Goal: Check status: Check status

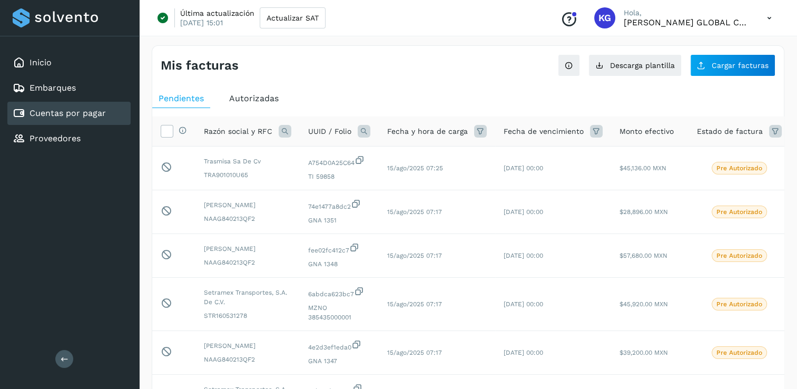
click at [445, 64] on div "Mis facturas" at bounding box center [315, 65] width 308 height 15
click at [281, 128] on icon at bounding box center [285, 131] width 13 height 13
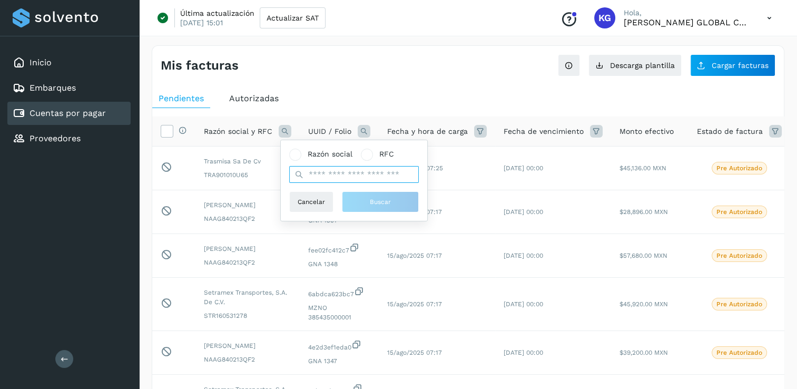
click at [327, 173] on input "text" at bounding box center [354, 174] width 130 height 17
type input "******"
click at [383, 204] on span "Buscar" at bounding box center [380, 201] width 21 height 9
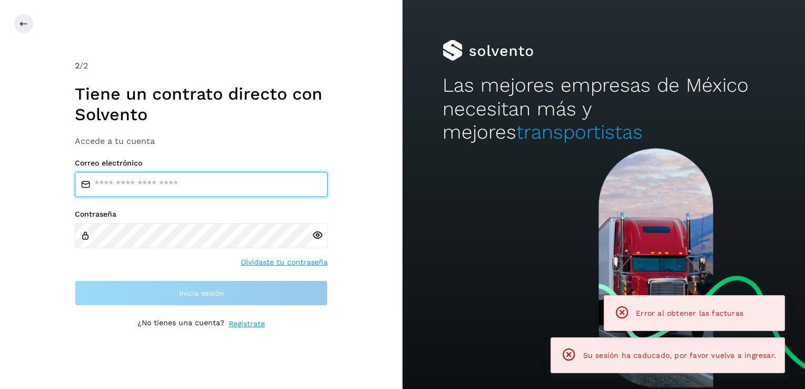
type input "**********"
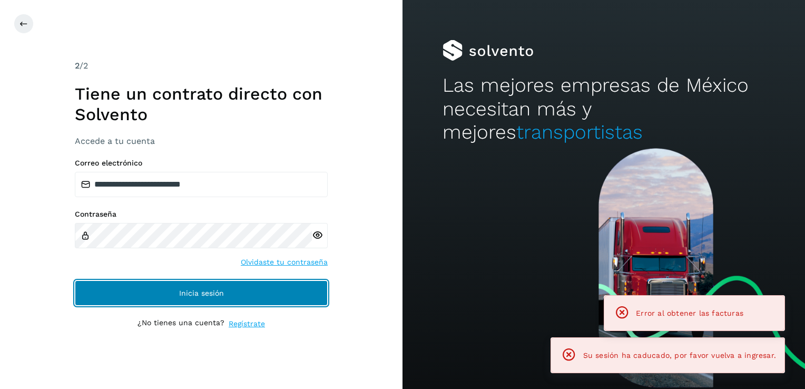
click at [215, 292] on span "Inicia sesión" at bounding box center [201, 292] width 45 height 7
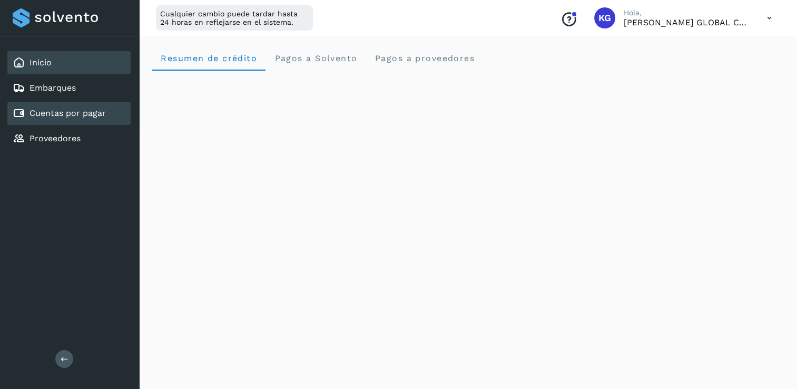
click at [72, 108] on link "Cuentas por pagar" at bounding box center [68, 113] width 76 height 10
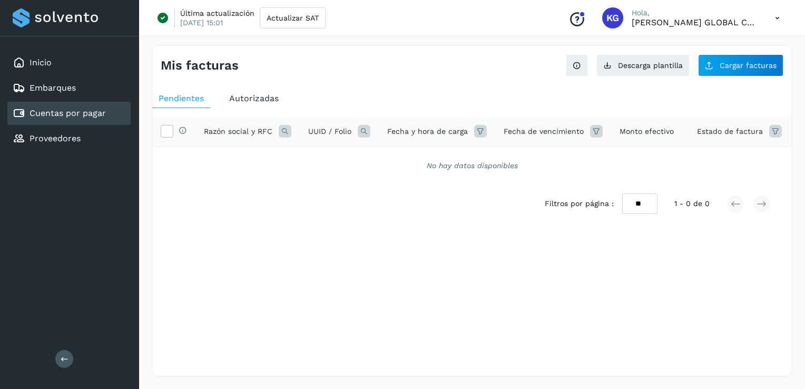
click at [285, 130] on icon at bounding box center [285, 131] width 13 height 13
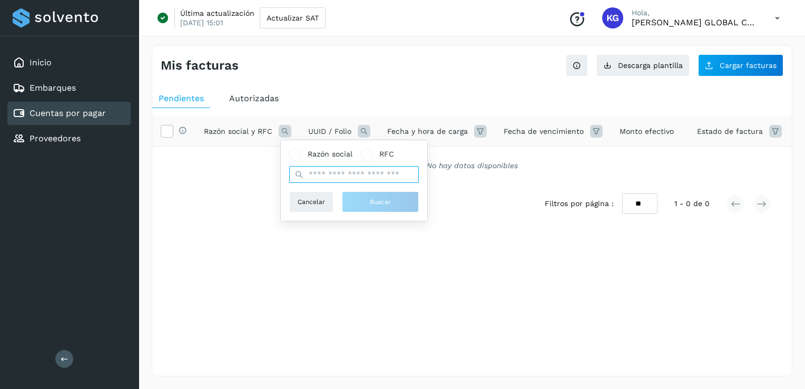
click at [334, 174] on input "text" at bounding box center [354, 174] width 130 height 17
type input "******"
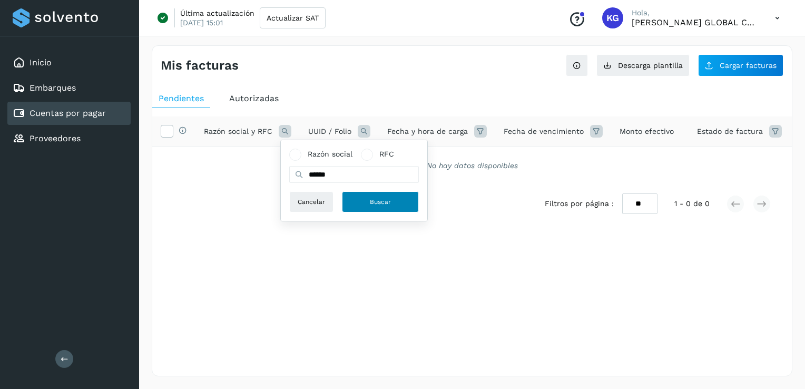
click at [392, 204] on button "Buscar" at bounding box center [380, 201] width 77 height 21
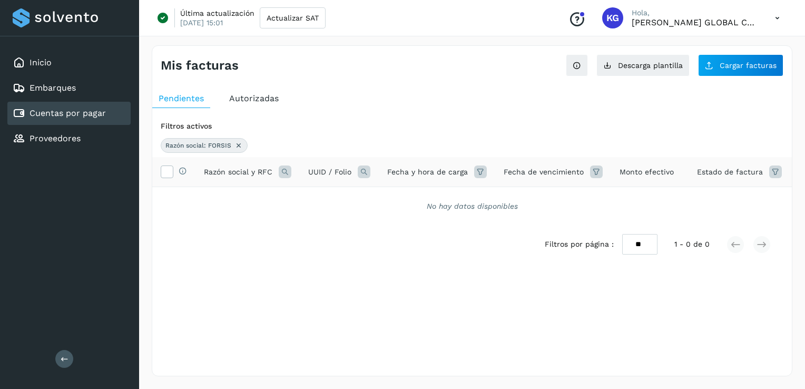
click at [771, 170] on icon at bounding box center [775, 171] width 13 height 13
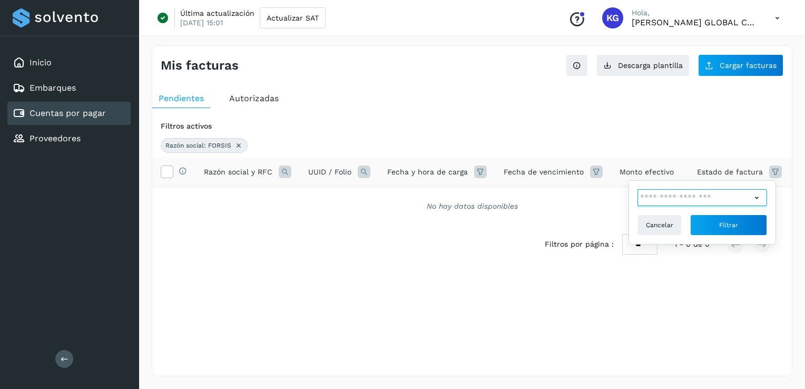
click at [696, 197] on input "text" at bounding box center [695, 197] width 114 height 17
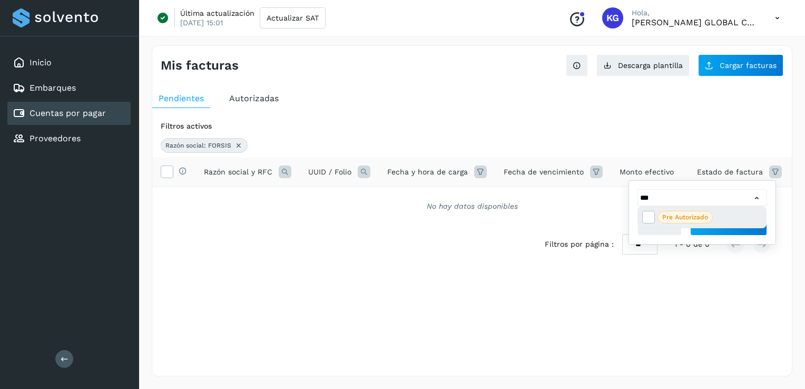
click at [685, 221] on span "Pre Autorizado" at bounding box center [685, 217] width 55 height 13
click at [674, 216] on p "Pre Autorizado" at bounding box center [685, 216] width 46 height 7
click at [649, 220] on icon at bounding box center [648, 216] width 11 height 11
type input "**********"
click at [736, 233] on div at bounding box center [402, 194] width 805 height 389
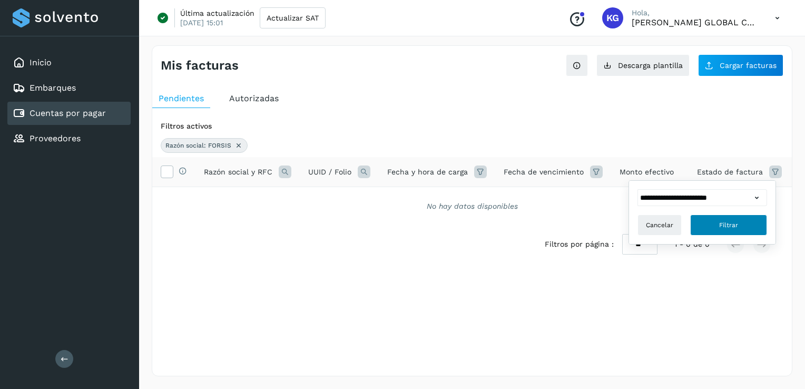
click at [735, 228] on span "Filtrar" at bounding box center [728, 224] width 19 height 9
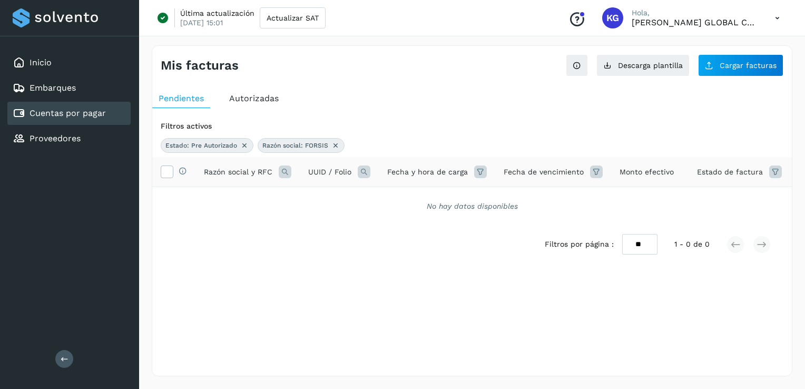
click at [337, 144] on icon at bounding box center [335, 145] width 8 height 8
click at [247, 144] on icon at bounding box center [244, 145] width 8 height 8
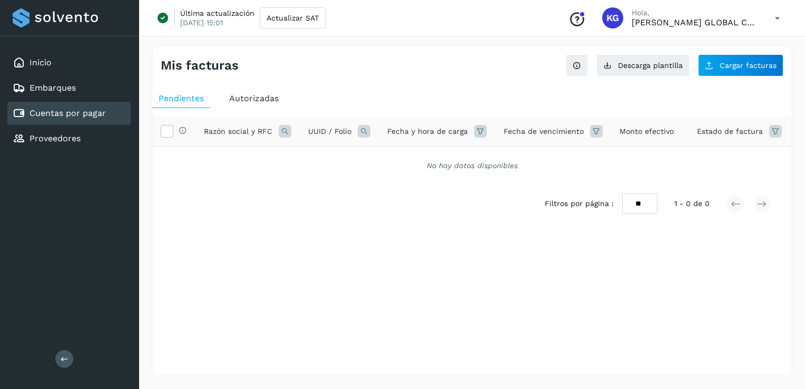
click at [250, 97] on span "Autorizadas" at bounding box center [254, 98] width 50 height 10
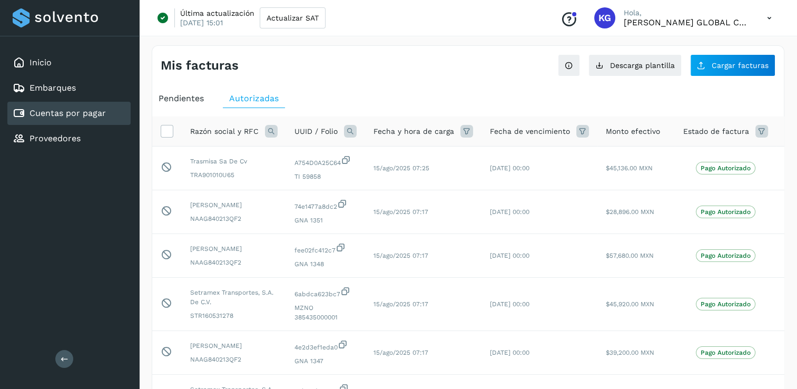
click at [758, 132] on icon at bounding box center [762, 131] width 13 height 13
click at [741, 155] on icon at bounding box center [743, 157] width 11 height 11
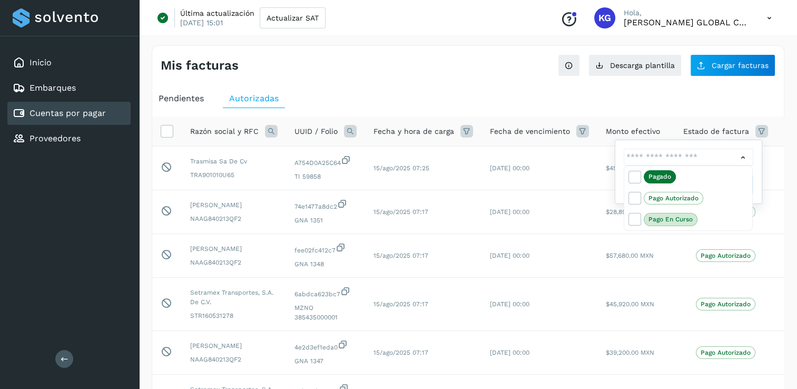
click at [744, 155] on div at bounding box center [398, 194] width 797 height 389
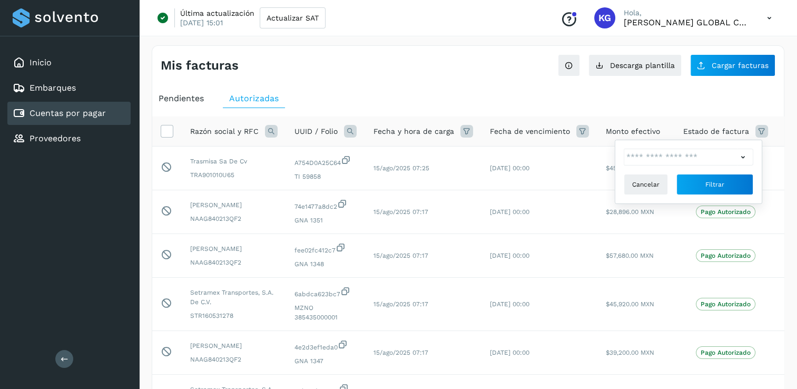
click at [611, 96] on ul "Pendientes Autorizadas" at bounding box center [468, 98] width 632 height 19
click at [462, 131] on icon at bounding box center [467, 131] width 13 height 13
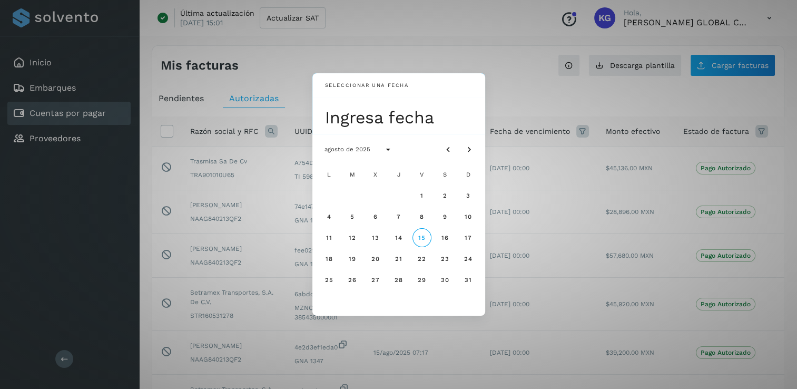
click at [503, 63] on div "Seleccionar una fecha Ingresa fecha agosto de 2025 L M X J V S D 1 2 3 4 5 6 7 …" at bounding box center [398, 194] width 797 height 389
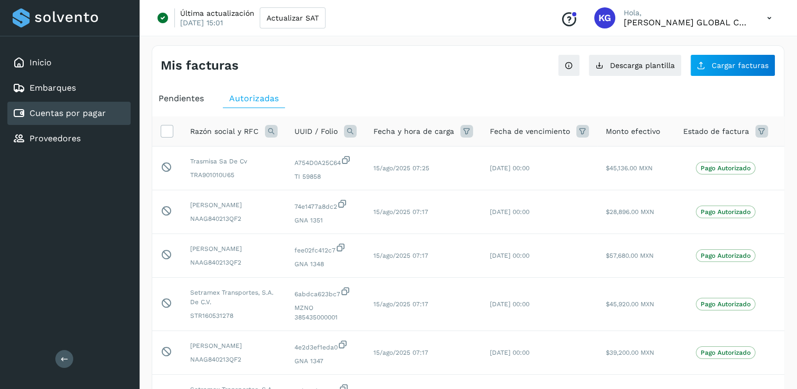
click at [348, 131] on icon at bounding box center [350, 131] width 13 height 13
click at [370, 85] on div "Pendientes Autorizadas Razón social y RFC UUID / Folio UUID Folio Cancelar Busc…" at bounding box center [468, 396] width 632 height 622
click at [268, 131] on icon at bounding box center [271, 131] width 13 height 13
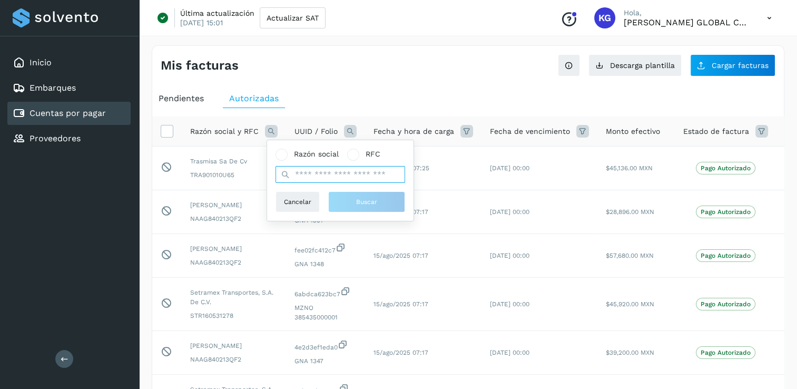
click at [314, 180] on input "text" at bounding box center [341, 174] width 130 height 17
type input "******"
click at [373, 165] on div "Razón social RFC ******" at bounding box center [341, 166] width 130 height 34
click at [360, 202] on span "Buscar" at bounding box center [366, 201] width 21 height 9
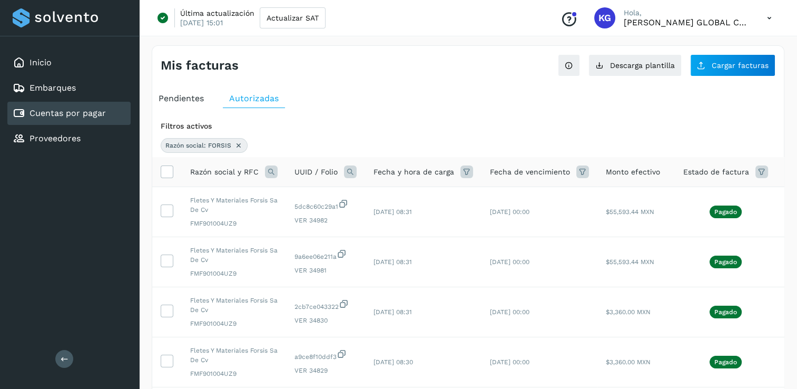
click at [756, 174] on icon at bounding box center [762, 171] width 13 height 13
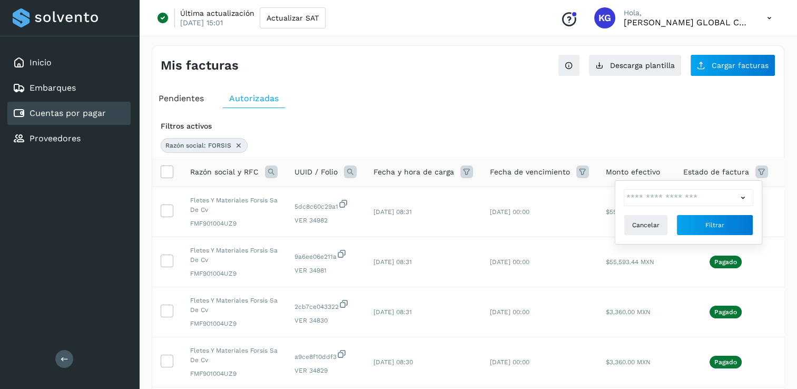
click at [660, 141] on div "Razón social: FORSIS" at bounding box center [468, 145] width 615 height 15
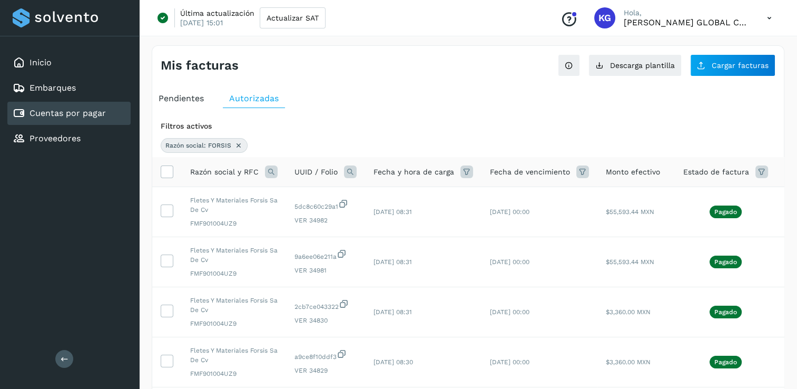
click at [179, 98] on span "Pendientes" at bounding box center [181, 98] width 45 height 10
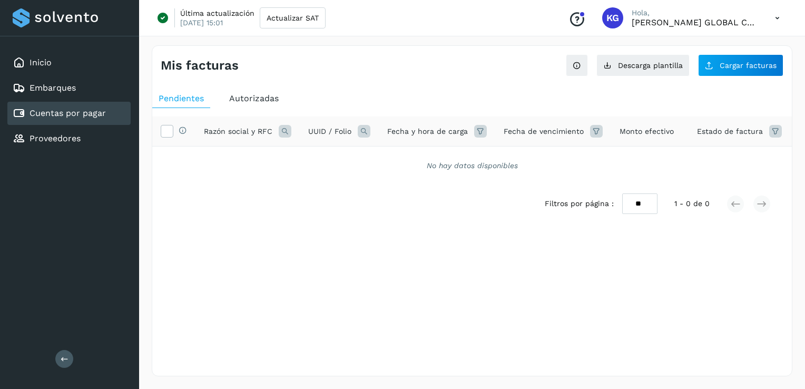
drag, startPoint x: 368, startPoint y: 49, endPoint x: 354, endPoint y: 52, distance: 14.5
click at [369, 49] on div "Mis facturas Ver instrucciones para cargar Facturas Descarga plantilla Cargar f…" at bounding box center [472, 61] width 640 height 31
click at [285, 133] on icon at bounding box center [285, 131] width 13 height 13
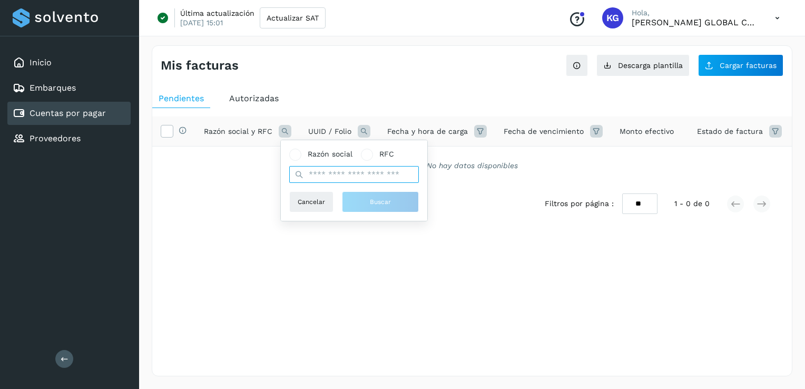
click at [342, 181] on input "text" at bounding box center [354, 174] width 130 height 17
type input "******"
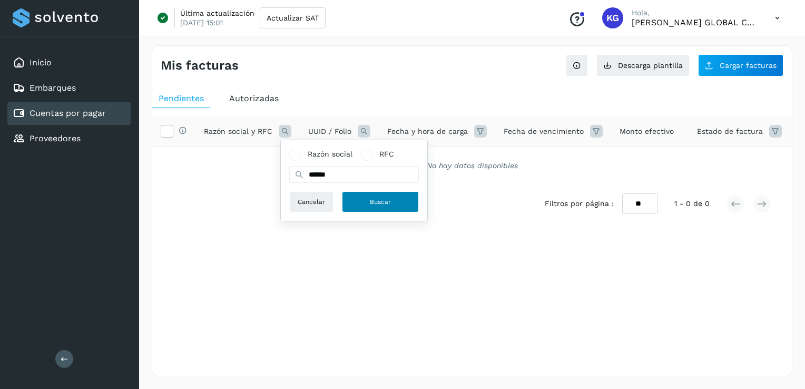
click at [368, 199] on button "Buscar" at bounding box center [380, 201] width 77 height 21
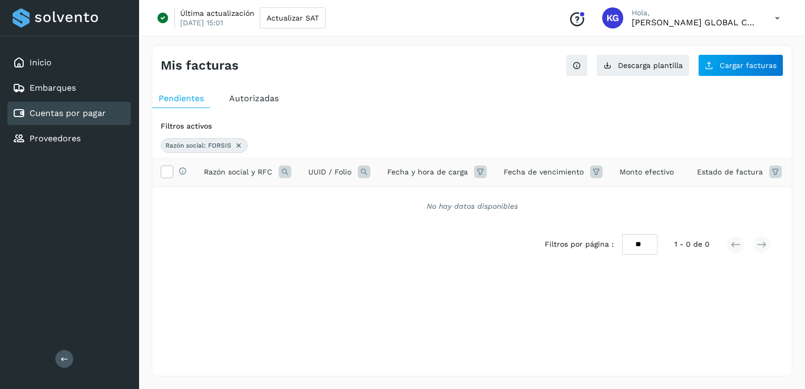
click at [769, 172] on icon at bounding box center [775, 171] width 13 height 13
click at [757, 197] on icon at bounding box center [756, 197] width 11 height 11
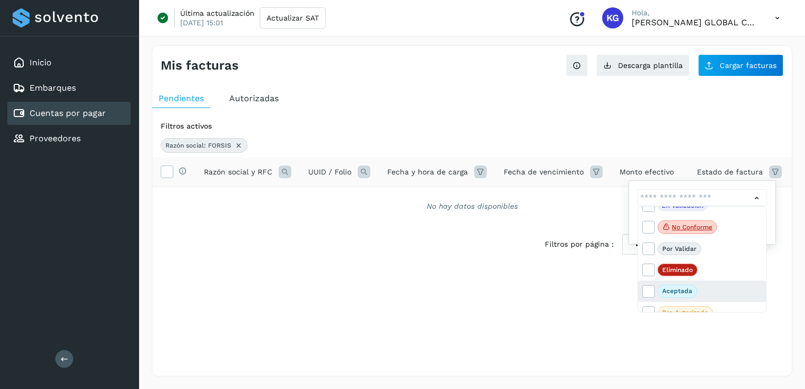
scroll to position [22, 0]
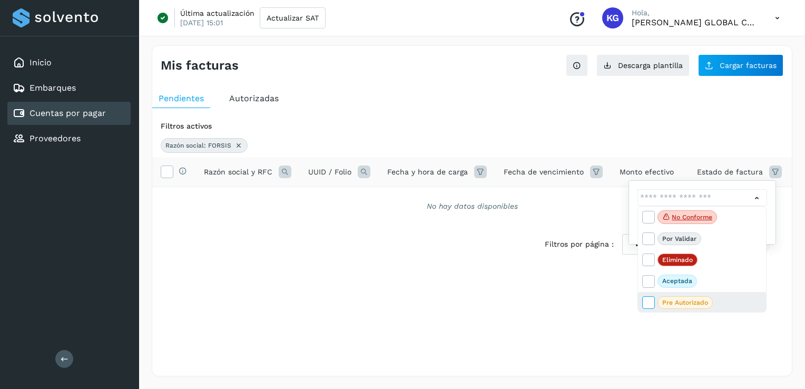
click at [647, 305] on icon at bounding box center [648, 302] width 11 height 11
type input "**********"
click at [769, 214] on div at bounding box center [402, 194] width 805 height 389
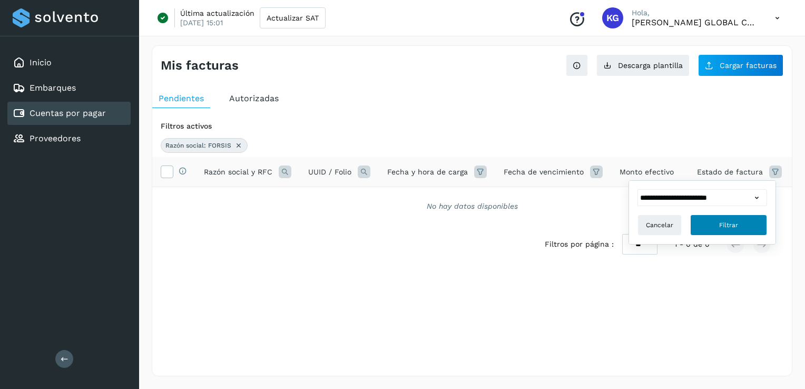
click at [729, 223] on span "Filtrar" at bounding box center [728, 224] width 19 height 9
